Goal: Task Accomplishment & Management: Complete application form

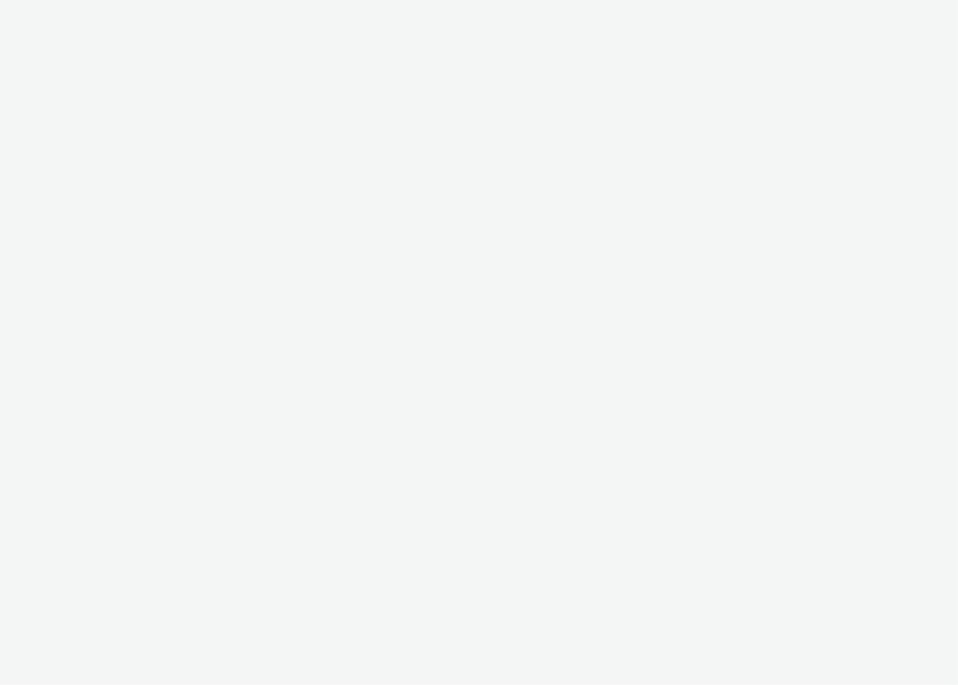
select select "c34c994d-0240-4790-a80f-bc7a83d4d796"
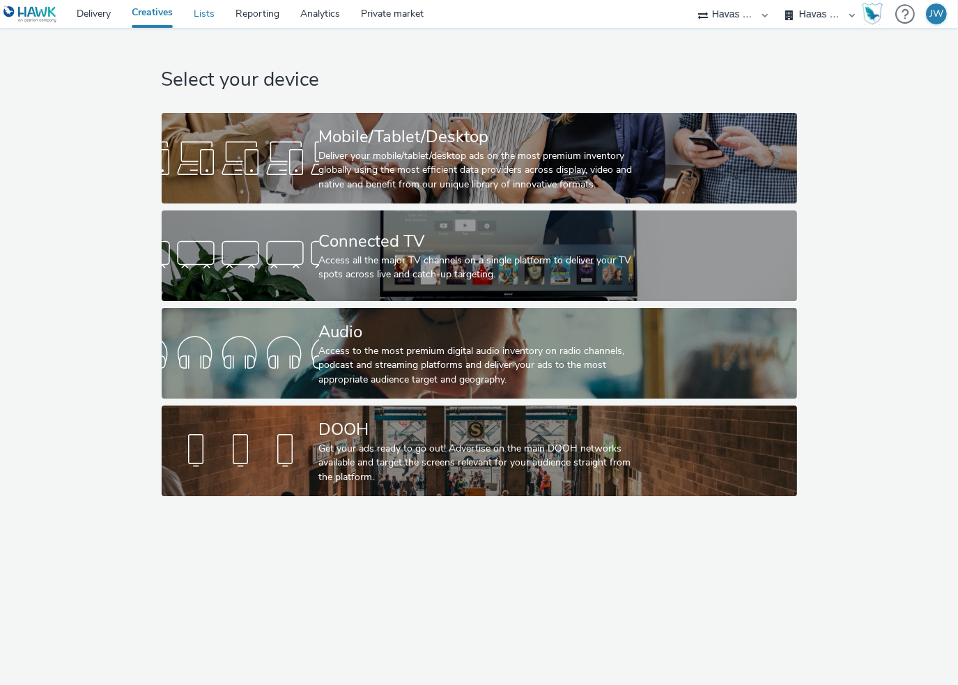
click at [201, 17] on link "Lists" at bounding box center [204, 14] width 42 height 28
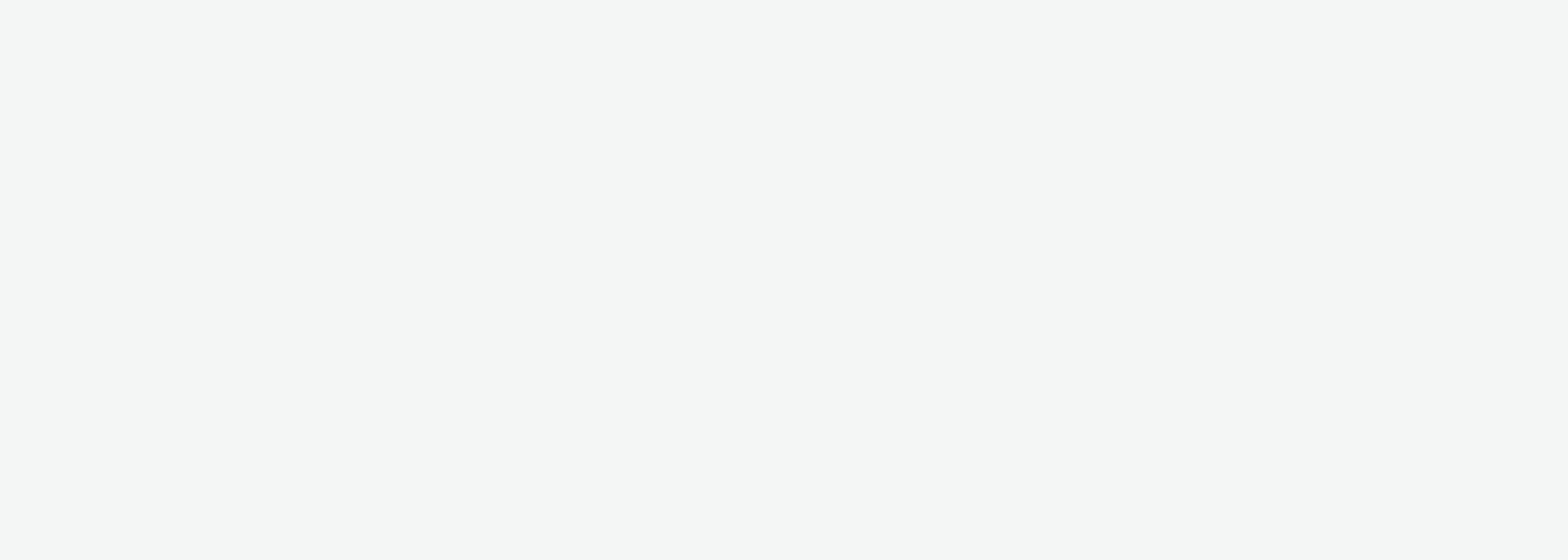
select select "3accb258-2b8e-4def-9b79-8de5f579532c"
select select "dbacf8e2-199b-49e3-9a9e-27515cdffd6e"
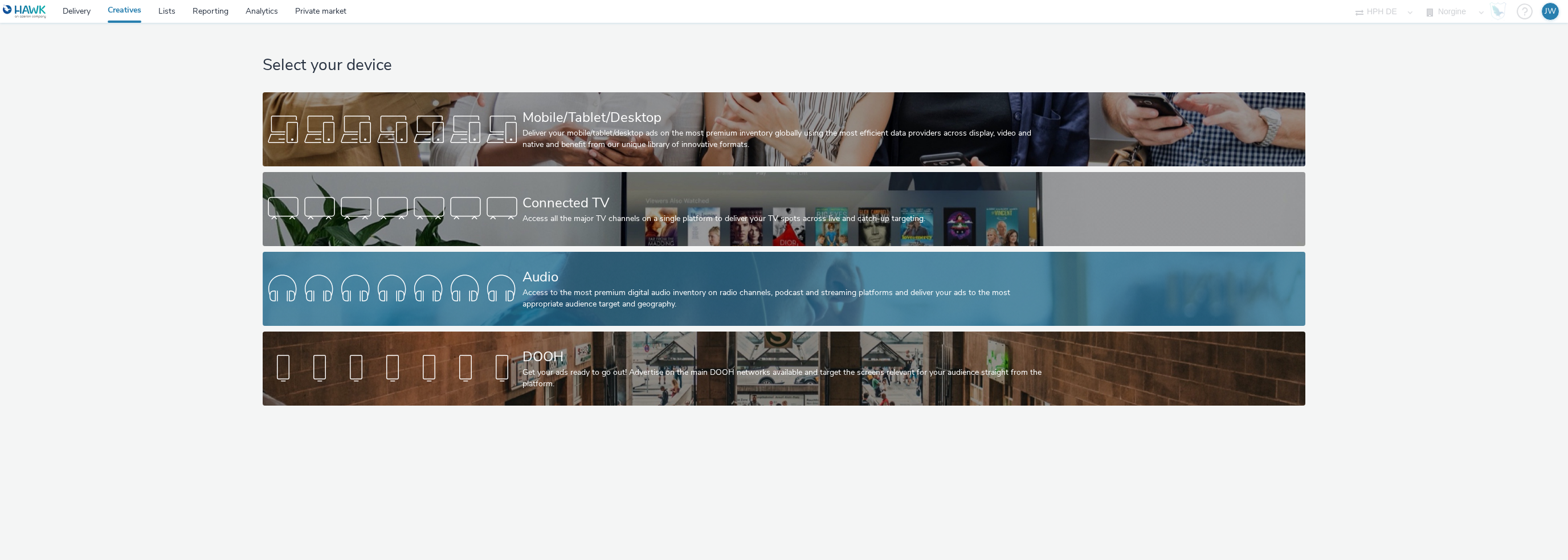
click at [635, 277] on div "Audio" at bounding box center [782, 277] width 519 height 20
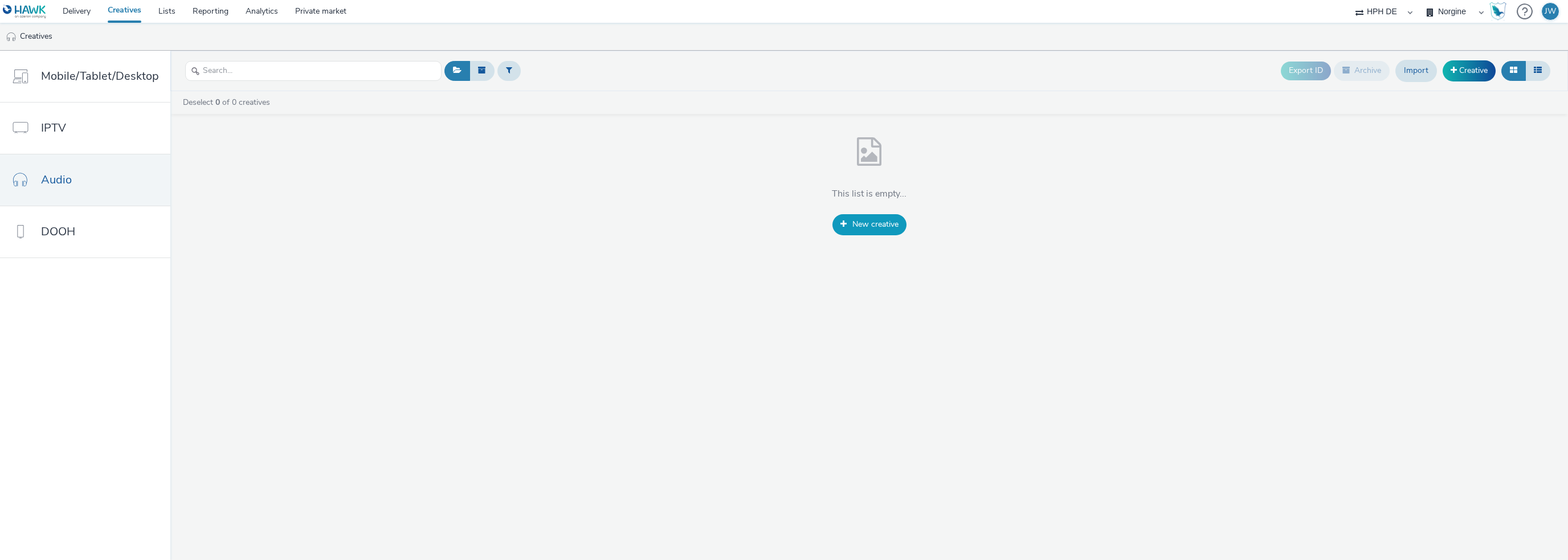
click at [893, 224] on span "New creative" at bounding box center [876, 224] width 46 height 11
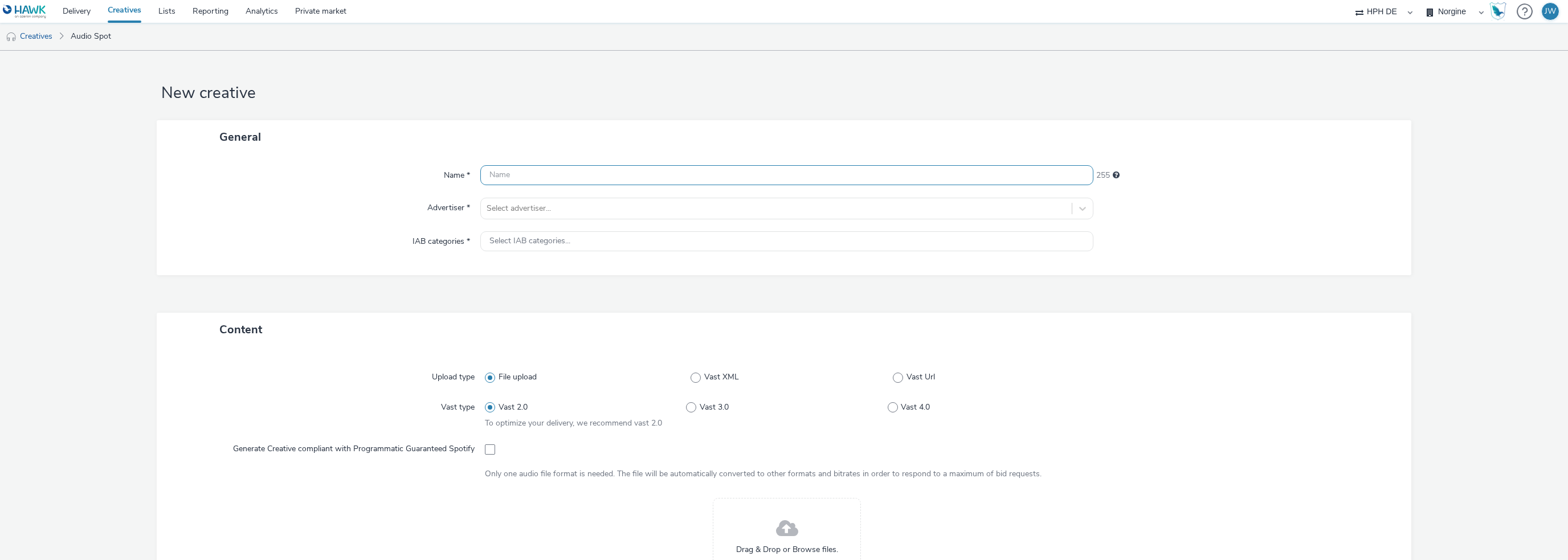
click at [567, 183] on input "text" at bounding box center [787, 175] width 613 height 20
type input "test"
click at [945, 207] on div at bounding box center [776, 208] width 580 height 14
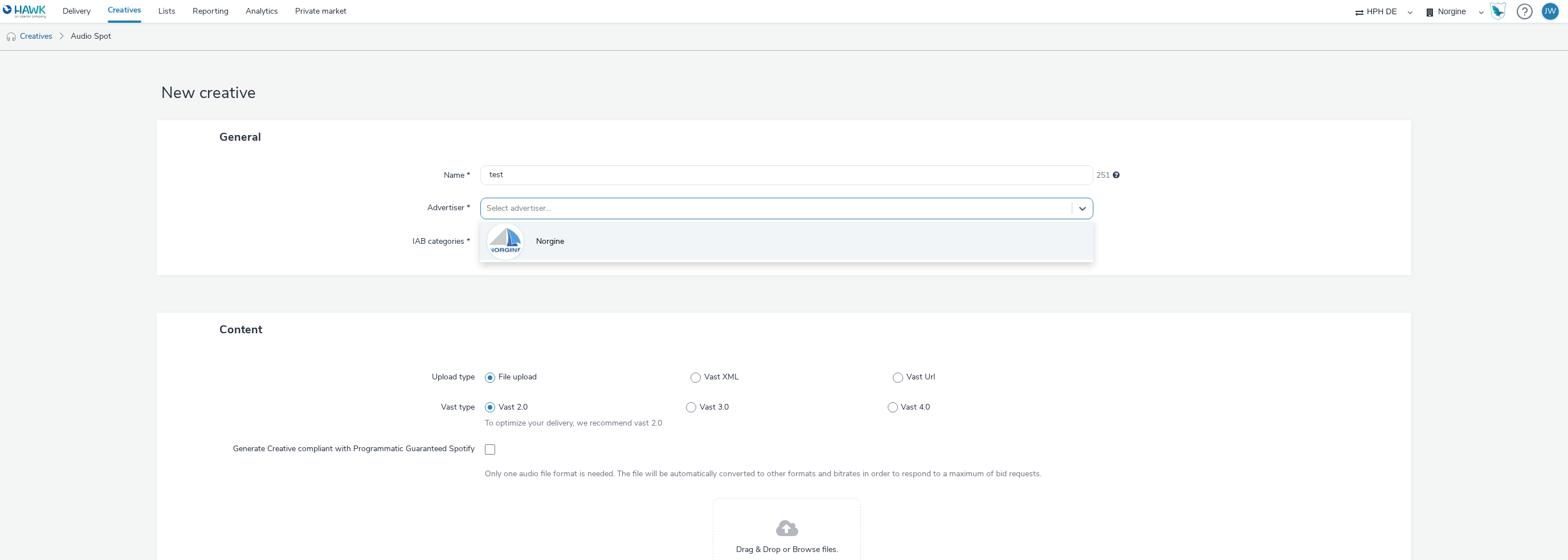
click at [934, 230] on li "Norgine" at bounding box center [787, 240] width 613 height 38
type input "[URL][DOMAIN_NAME]"
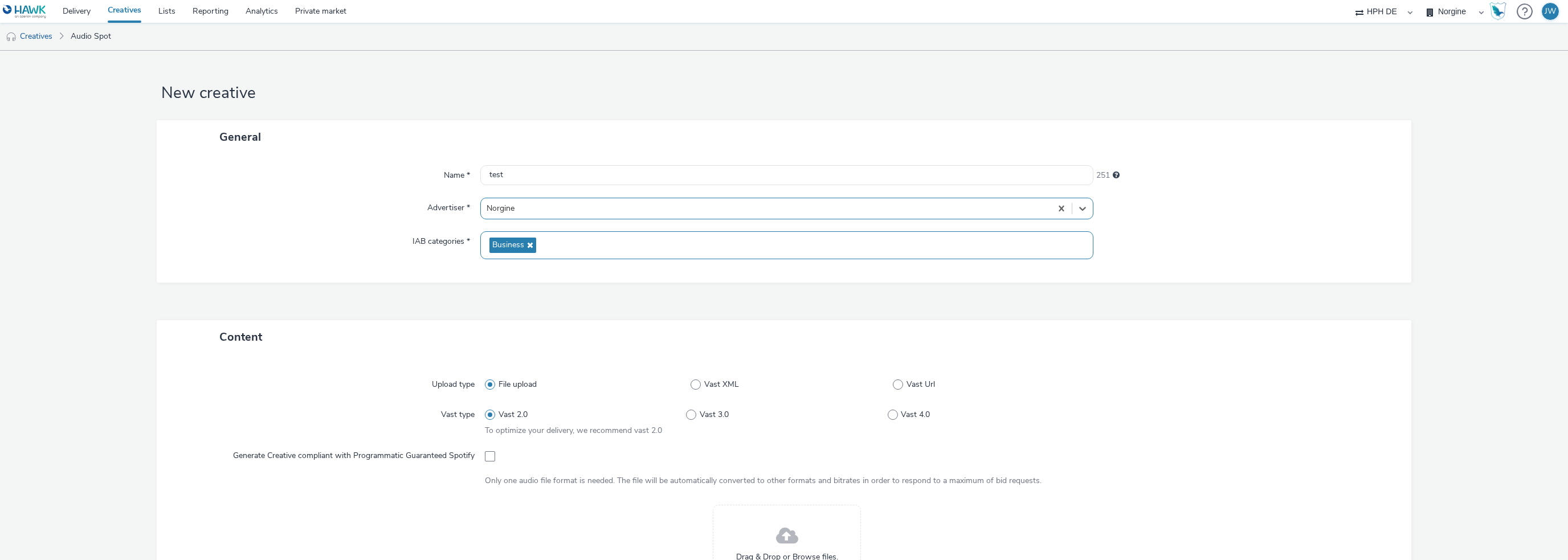
click at [898, 244] on div "Business" at bounding box center [787, 245] width 613 height 28
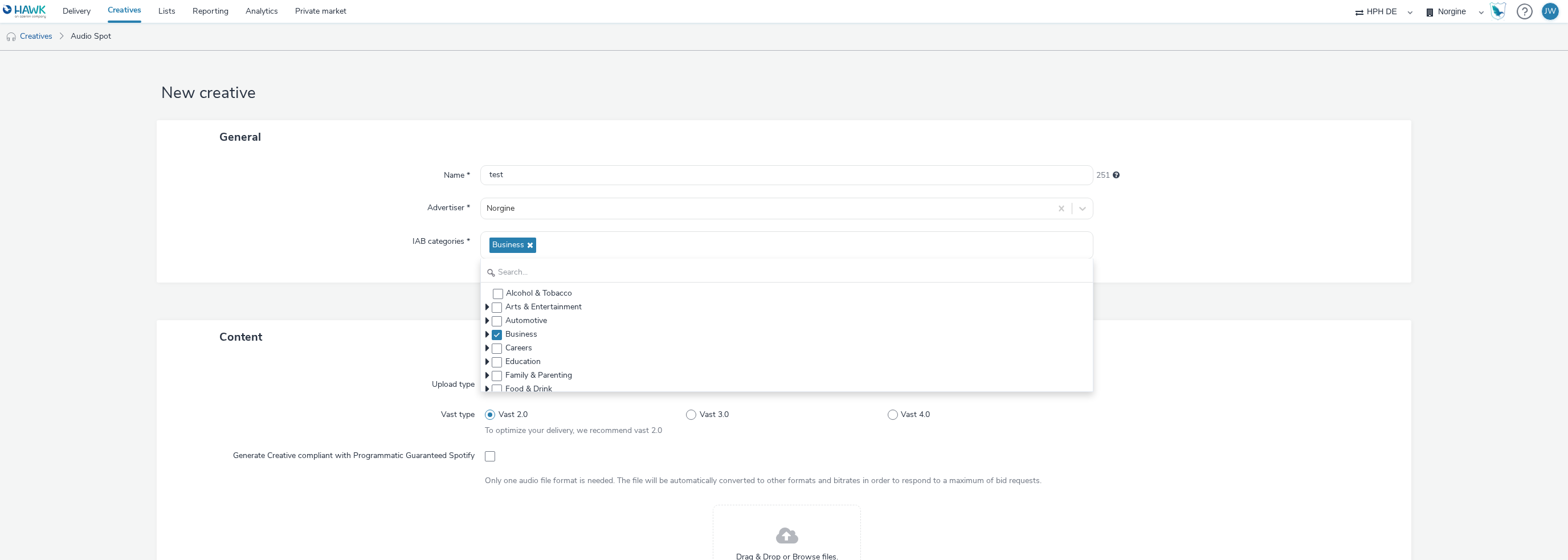
click at [1487, 212] on form "New creative General Name * test 251 Advertiser * Norgine IAB categories * Busi…" at bounding box center [784, 488] width 1568 height 876
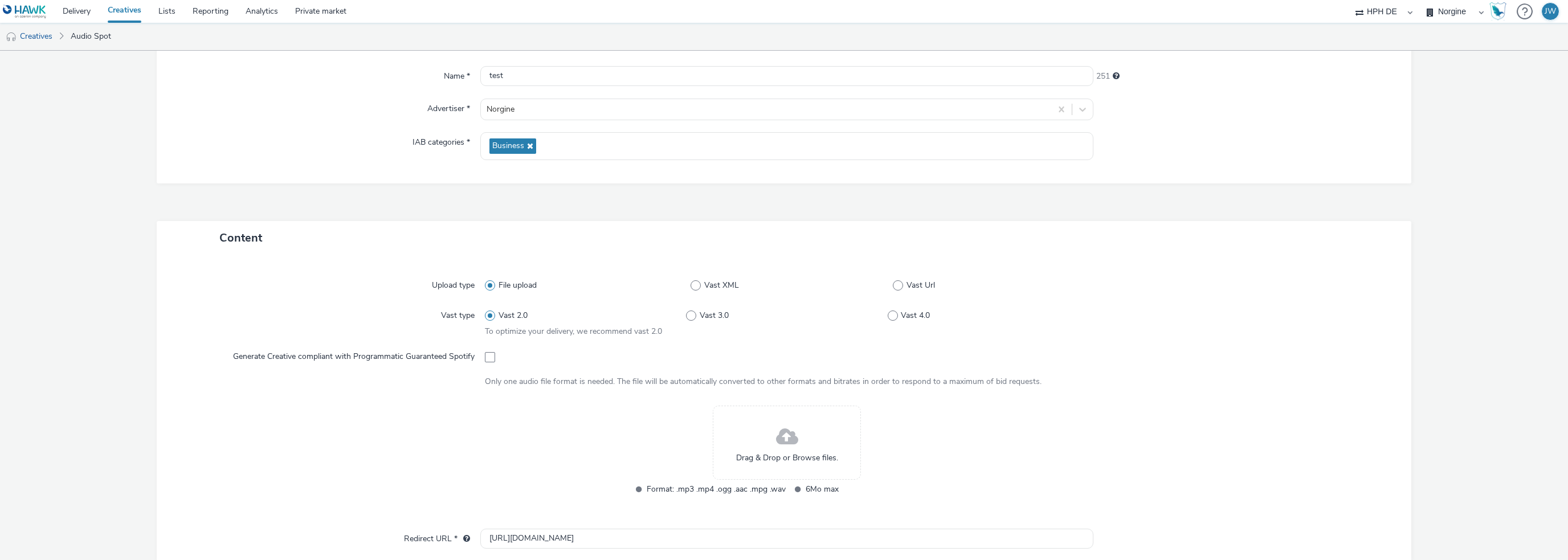
scroll to position [80, 0]
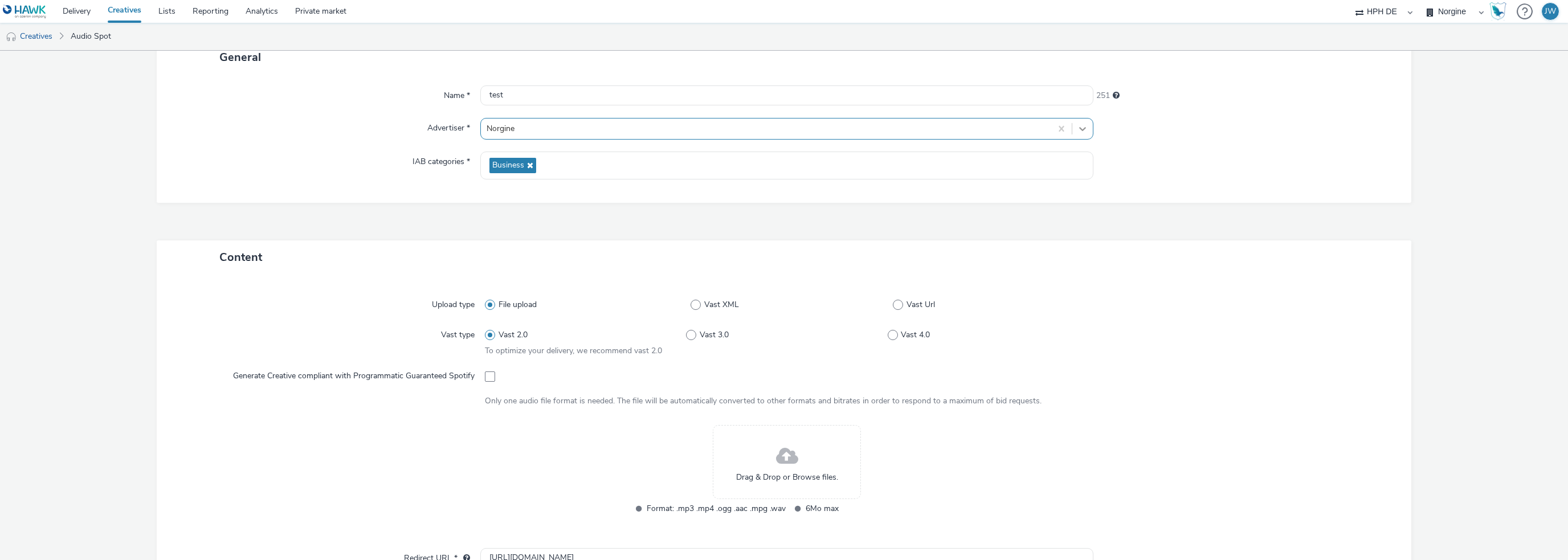
click at [1077, 136] on div at bounding box center [1082, 128] width 20 height 20
click at [943, 123] on div at bounding box center [766, 128] width 559 height 14
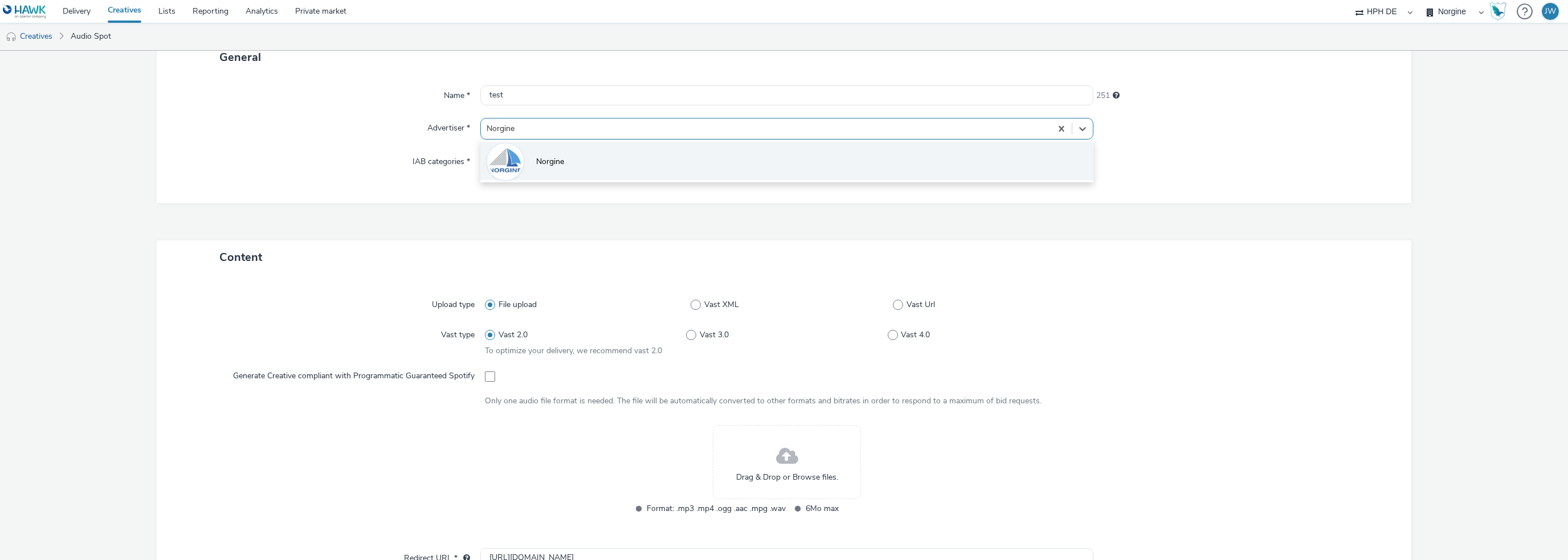
click at [896, 176] on li "Norgine" at bounding box center [787, 161] width 613 height 38
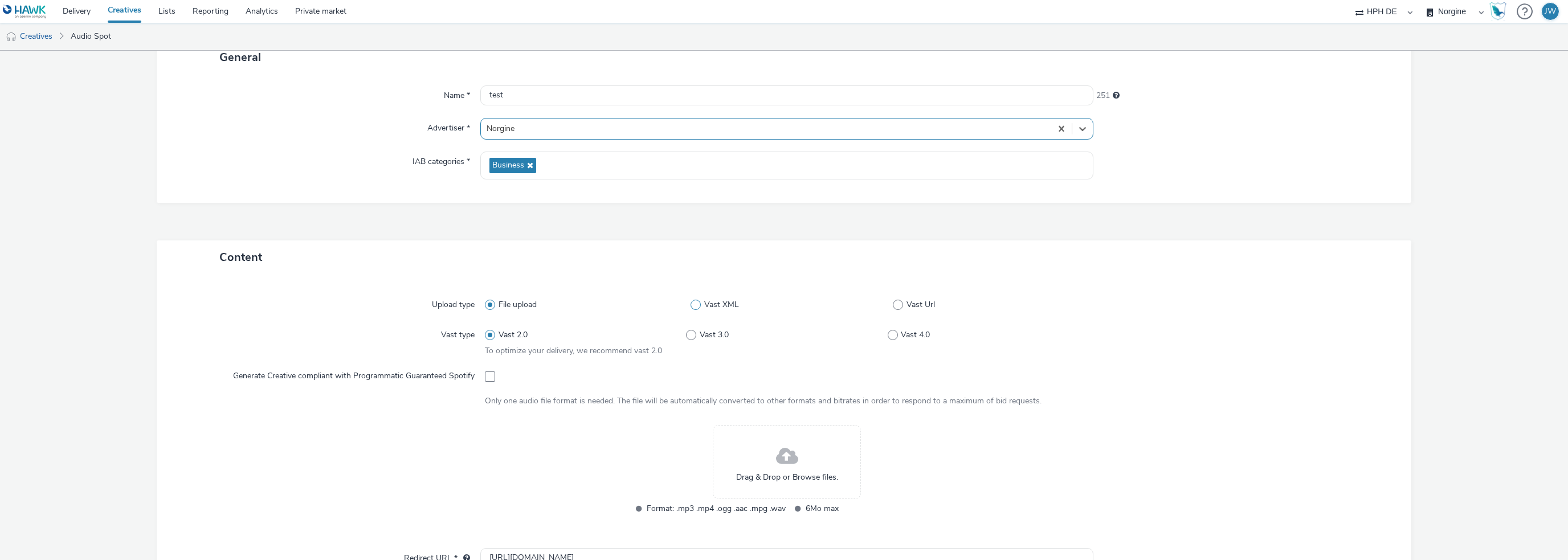
click at [721, 306] on span "Vast XML" at bounding box center [722, 305] width 35 height 11
click at [698, 306] on input "Vast XML" at bounding box center [694, 305] width 7 height 7
radio input "false"
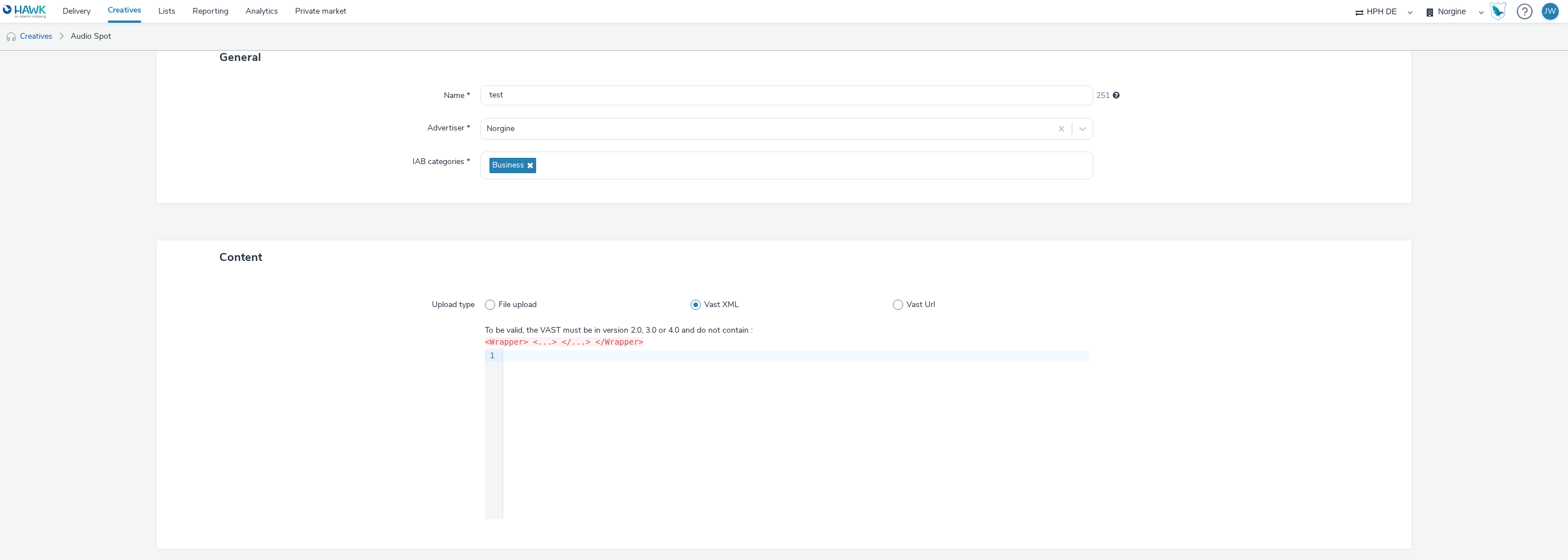
scroll to position [0, 0]
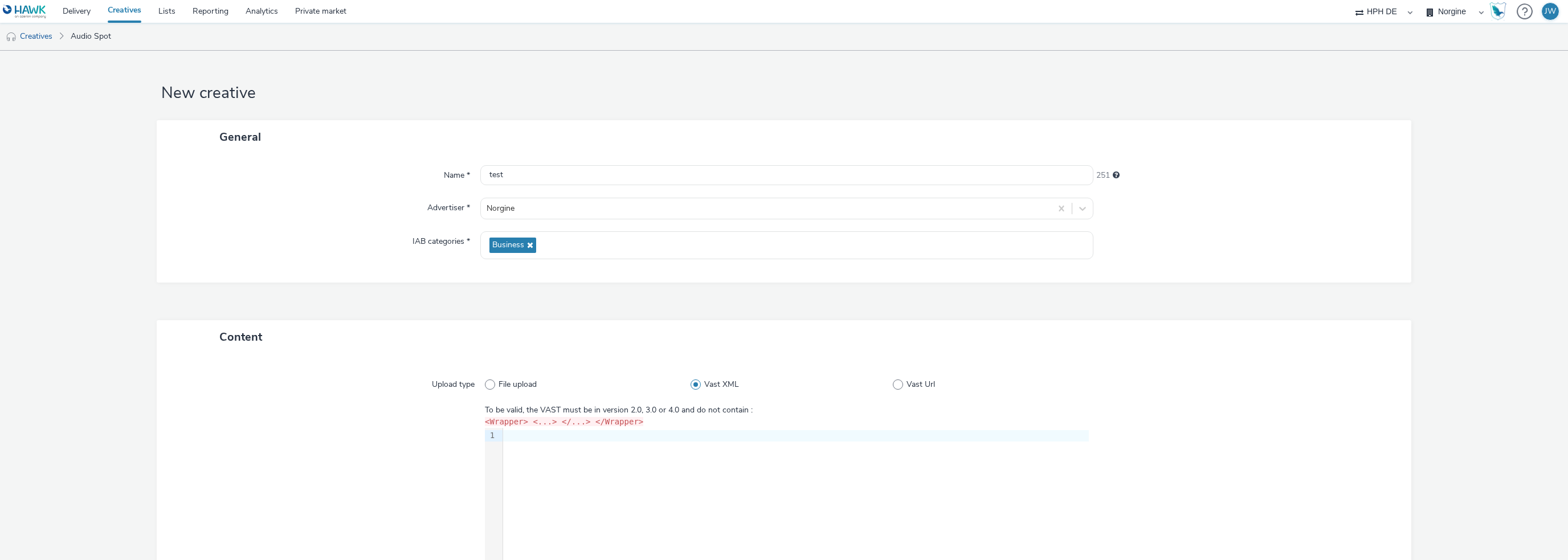
click at [895, 377] on div "File upload Vast XML Vast Url" at bounding box center [786, 384] width 604 height 20
click at [907, 382] on span "Vast Url" at bounding box center [921, 385] width 29 height 11
click at [900, 382] on input "Vast Url" at bounding box center [896, 384] width 7 height 7
radio input "false"
radio input "true"
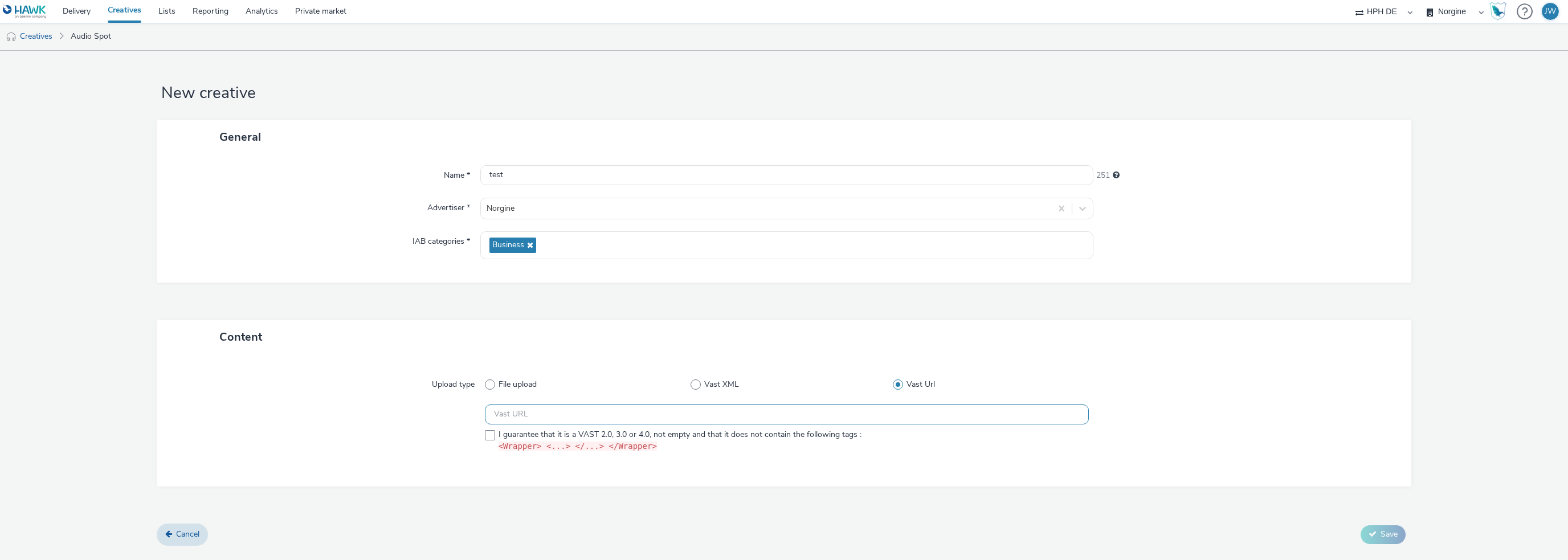
click at [810, 414] on input "text" at bounding box center [786, 414] width 604 height 20
click at [83, 12] on link "Delivery" at bounding box center [76, 11] width 45 height 23
